Goal: Transaction & Acquisition: Book appointment/travel/reservation

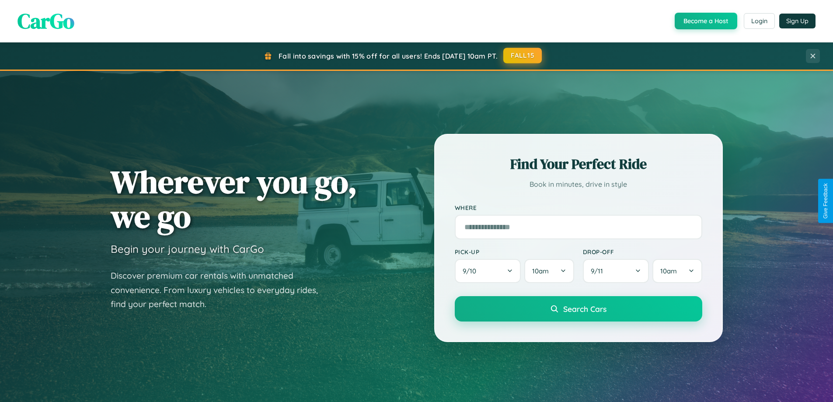
click at [523, 56] on button "FALL15" at bounding box center [522, 56] width 38 height 16
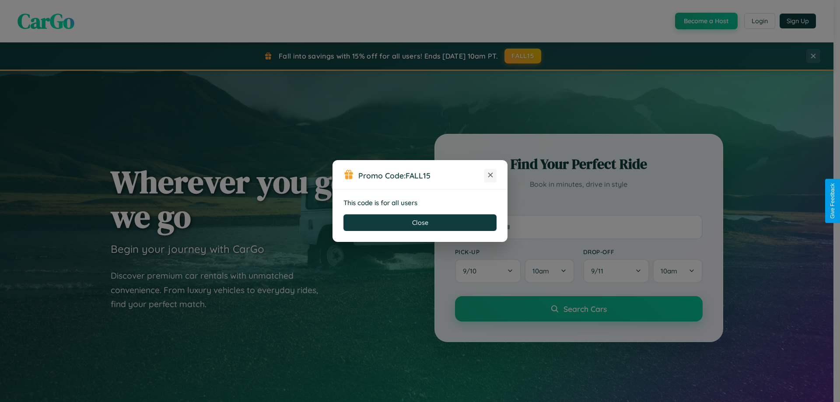
click at [490, 175] on icon at bounding box center [490, 175] width 9 height 9
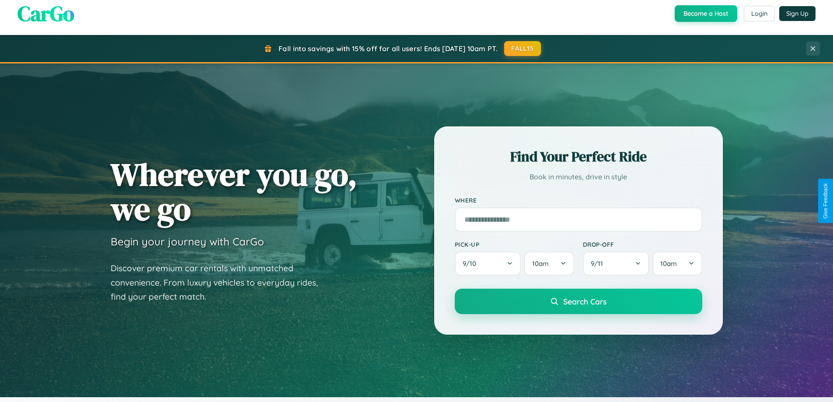
scroll to position [1683, 0]
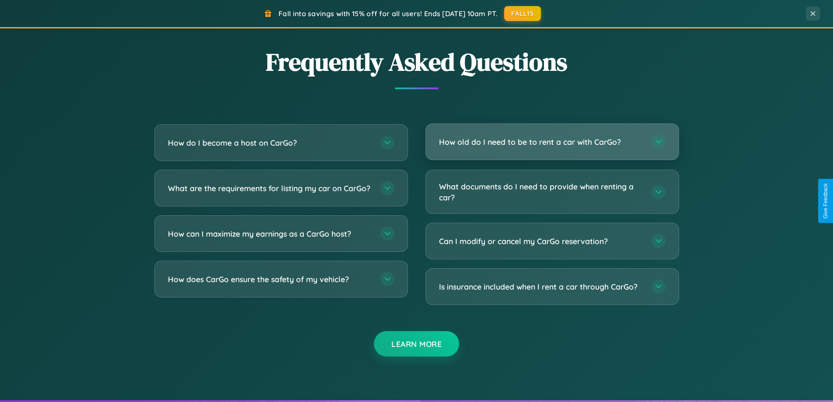
click at [552, 142] on h3 "How old do I need to be to rent a car with CarGo?" at bounding box center [541, 141] width 204 height 11
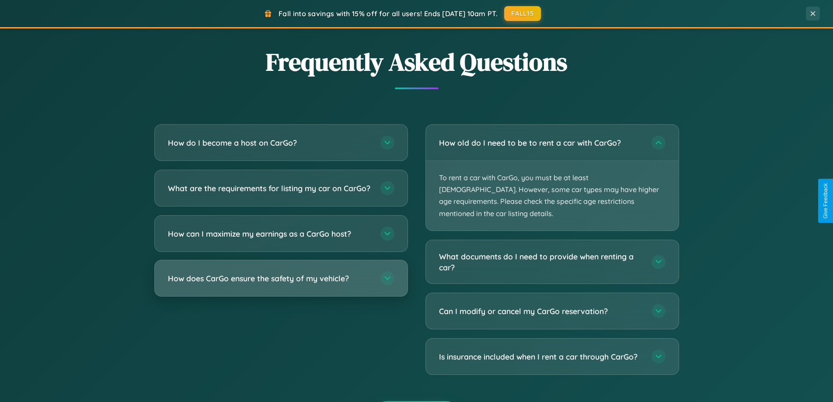
click at [281, 284] on h3 "How does CarGo ensure the safety of my vehicle?" at bounding box center [270, 278] width 204 height 11
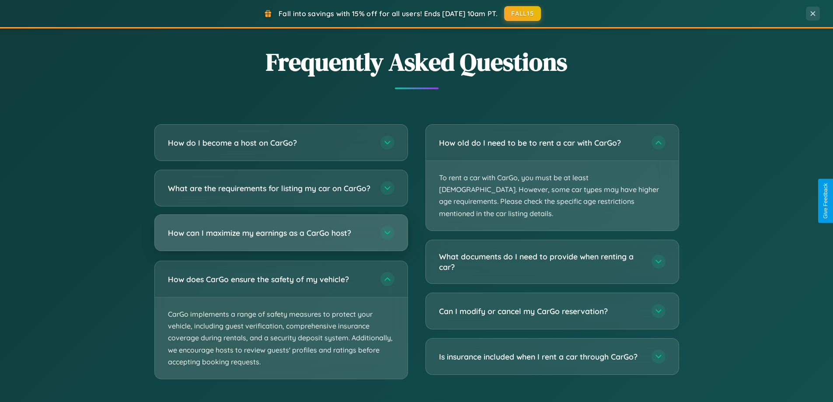
click at [281, 238] on h3 "How can I maximize my earnings as a CarGo host?" at bounding box center [270, 232] width 204 height 11
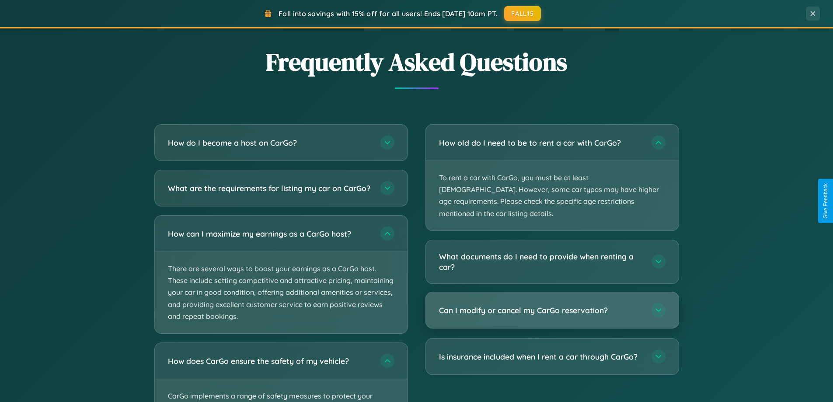
click at [552, 305] on h3 "Can I modify or cancel my CarGo reservation?" at bounding box center [541, 310] width 204 height 11
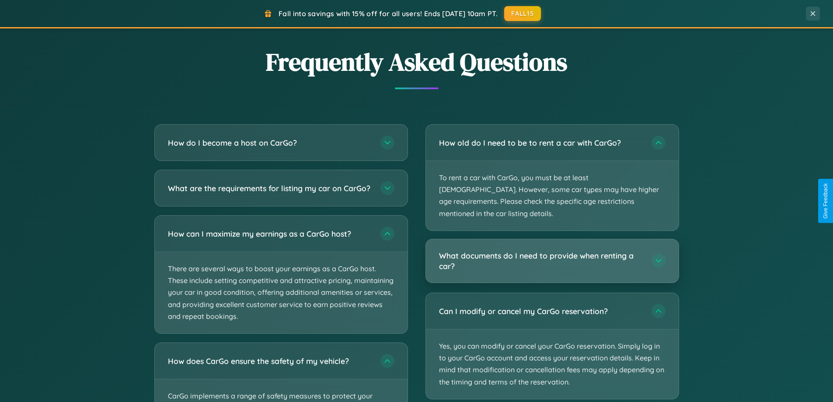
click at [552, 250] on h3 "What documents do I need to provide when renting a car?" at bounding box center [541, 260] width 204 height 21
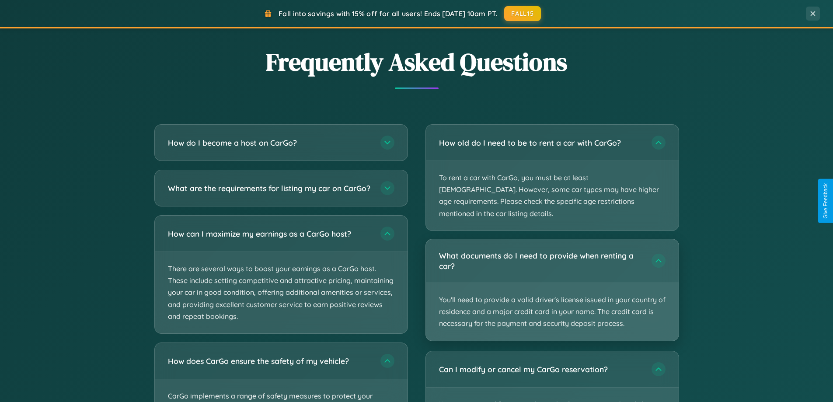
click at [552, 283] on p "You'll need to provide a valid driver's license issued in your country of resid…" at bounding box center [552, 312] width 253 height 58
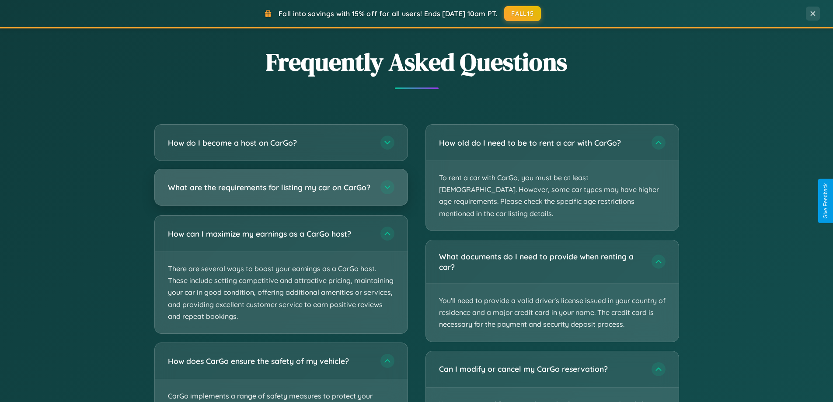
click at [281, 192] on h3 "What are the requirements for listing my car on CarGo?" at bounding box center [270, 187] width 204 height 11
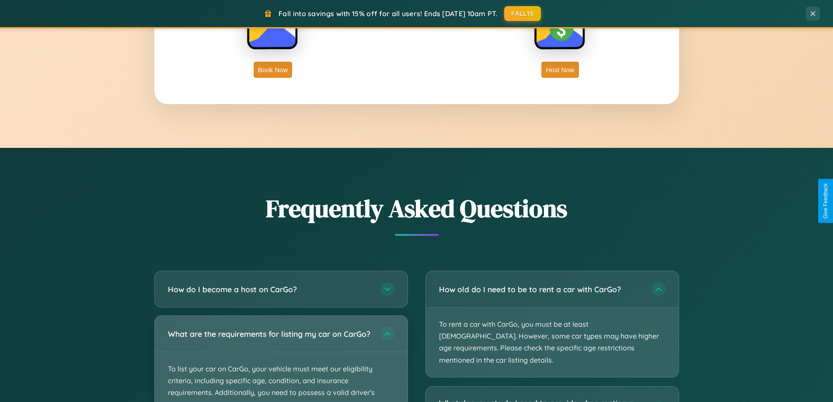
scroll to position [1405, 0]
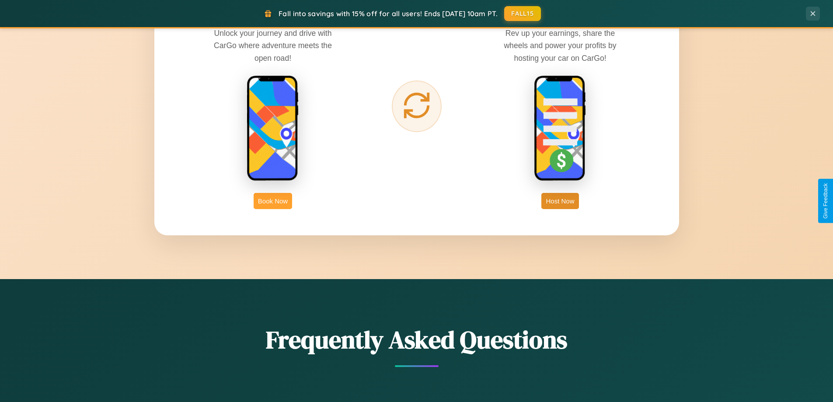
click at [273, 201] on button "Book Now" at bounding box center [273, 201] width 38 height 16
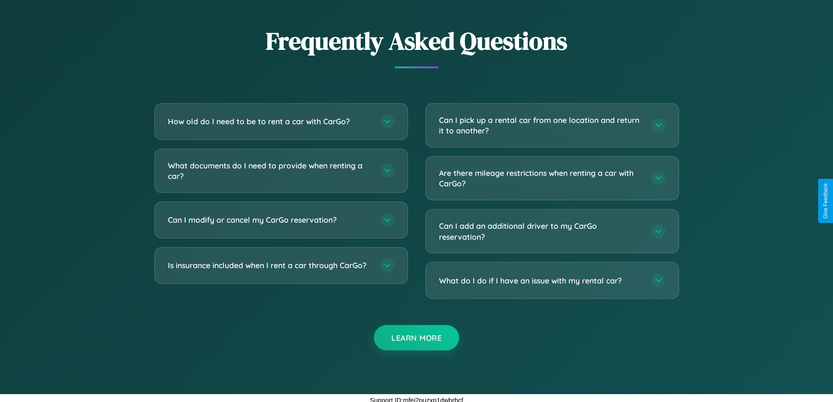
scroll to position [729, 0]
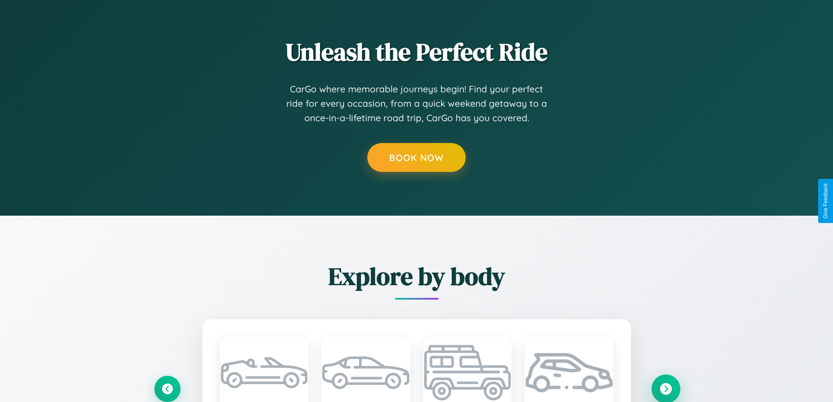
click at [666, 388] on icon at bounding box center [666, 389] width 12 height 12
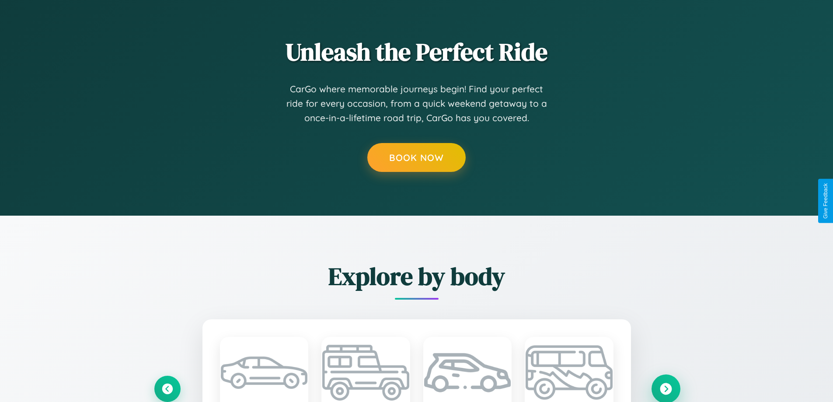
scroll to position [1336, 0]
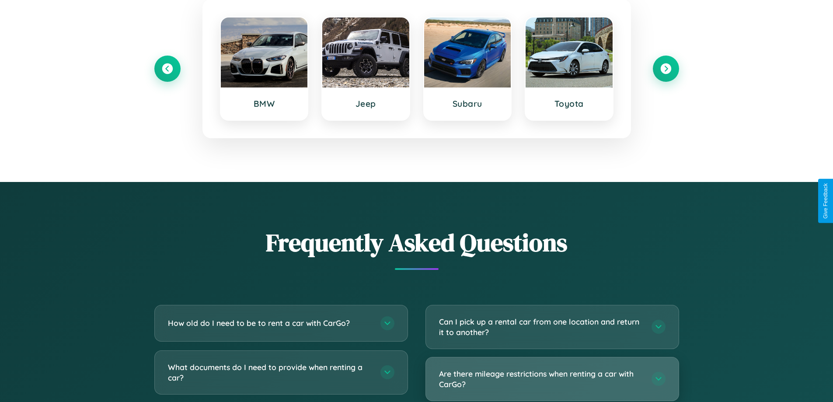
click at [552, 379] on h3 "Are there mileage restrictions when renting a car with CarGo?" at bounding box center [541, 378] width 204 height 21
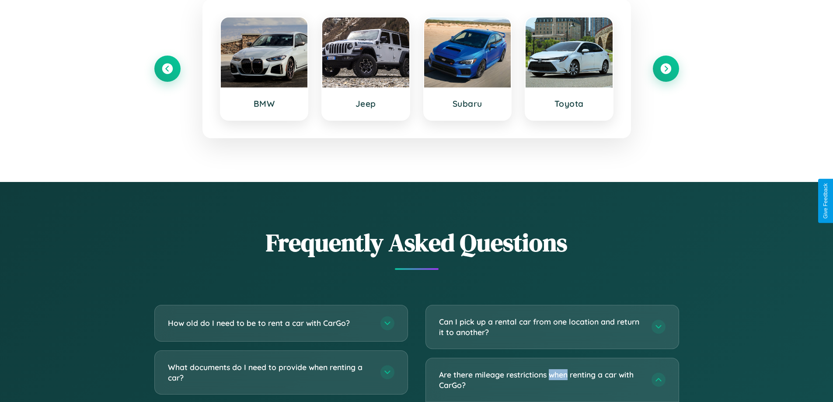
scroll to position [729, 0]
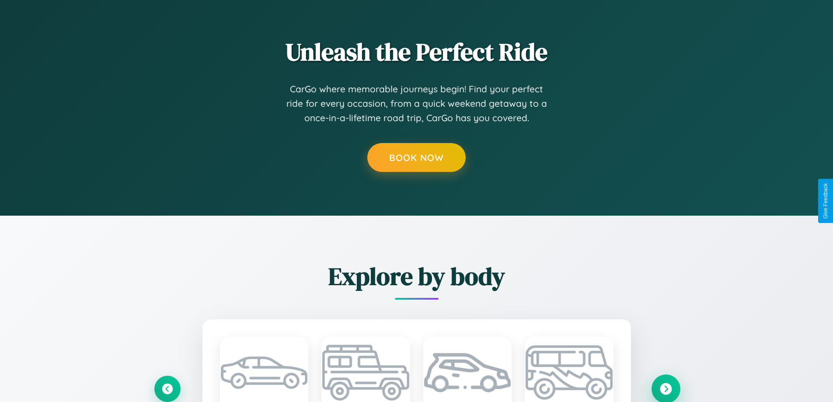
click at [666, 388] on icon at bounding box center [666, 389] width 12 height 12
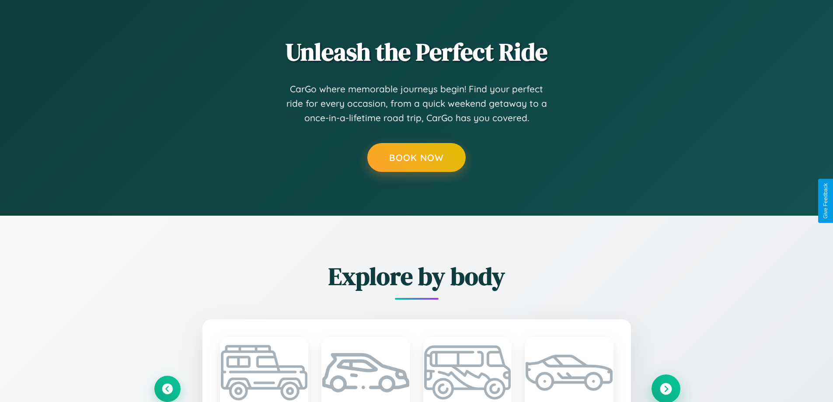
click at [666, 388] on icon at bounding box center [666, 389] width 12 height 12
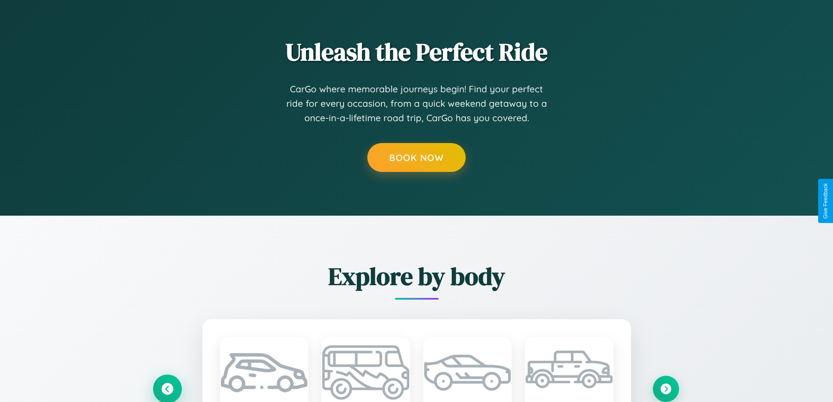
type input "*****"
click at [167, 388] on icon at bounding box center [167, 388] width 14 height 14
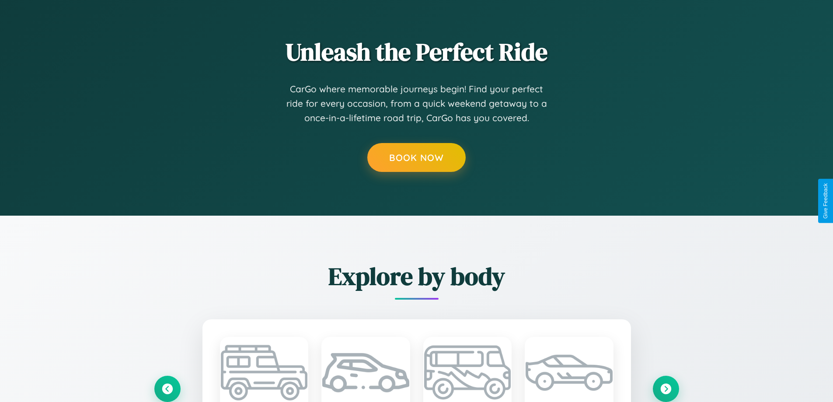
scroll to position [0, 0]
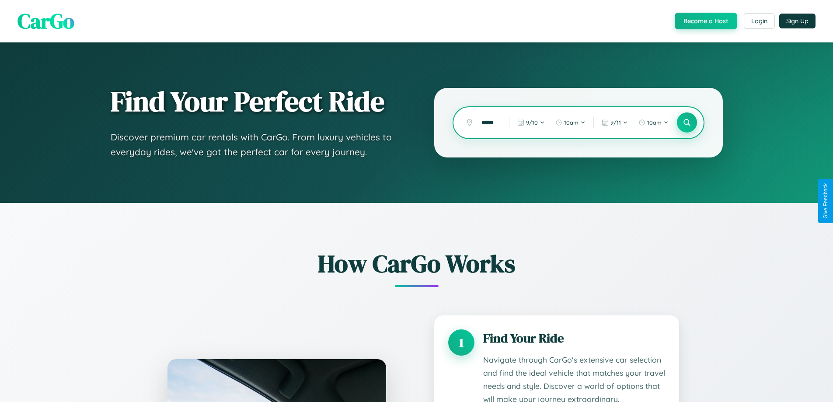
click at [687, 122] on icon at bounding box center [687, 123] width 8 height 8
